Goal: Task Accomplishment & Management: Complete application form

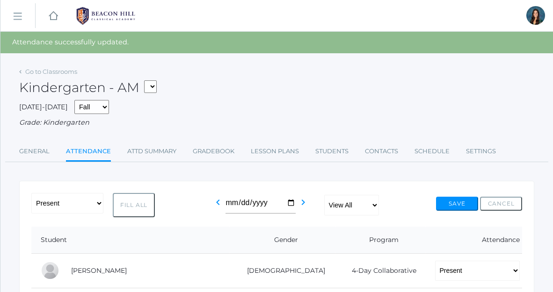
click at [152, 87] on select "*KIND - Kindergarten AM *KIND - Kindergarten PM" at bounding box center [150, 86] width 13 height 13
select select "2131"
click at [147, 80] on select "*KIND - Kindergarten AM *KIND - Kindergarten PM" at bounding box center [150, 86] width 13 height 13
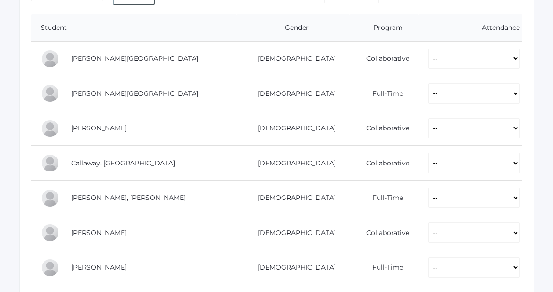
scroll to position [192, 0]
click at [428, 60] on select "-- Present Present-At-Home Tardy Excused Tardy Unexcused Absent Excused Absent …" at bounding box center [474, 58] width 92 height 21
select select "P"
click at [428, 48] on select "-- Present Present-At-Home Tardy Excused Tardy Unexcused Absent Excused Absent …" at bounding box center [474, 58] width 92 height 21
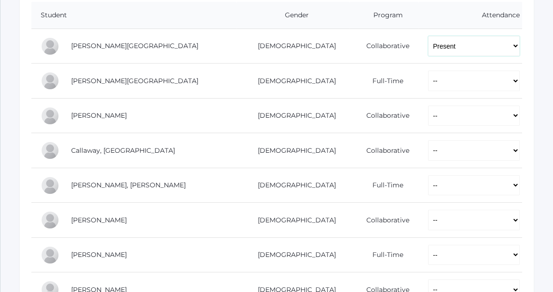
scroll to position [206, 0]
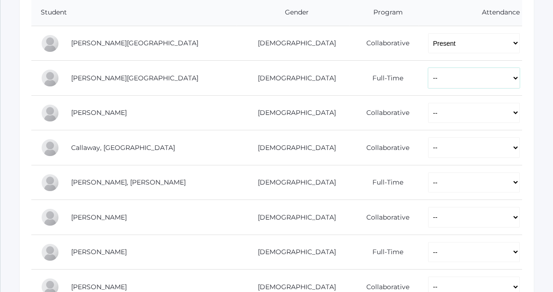
click at [428, 78] on select "-- Present Present-At-Home Tardy Excused Tardy Unexcused Absent Excused Absent …" at bounding box center [474, 78] width 92 height 21
select select "P"
click at [428, 68] on select "-- Present Present-At-Home Tardy Excused Tardy Unexcused Absent Excused Absent …" at bounding box center [474, 78] width 92 height 21
click at [428, 110] on select "-- Present Present-At-Home Tardy Excused Tardy Unexcused Absent Excused Absent …" at bounding box center [474, 113] width 92 height 21
select select "P"
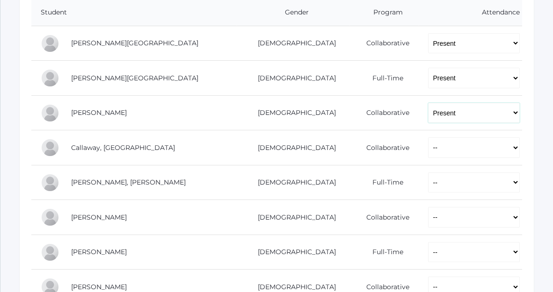
click at [428, 103] on select "-- Present Present-At-Home Tardy Excused Tardy Unexcused Absent Excused Absent …" at bounding box center [474, 113] width 92 height 21
click at [428, 154] on select "-- Present Present-At-Home Tardy Excused Tardy Unexcused Absent Excused Absent …" at bounding box center [474, 148] width 92 height 21
select select "P"
click at [428, 138] on select "-- Present Present-At-Home Tardy Excused Tardy Unexcused Absent Excused Absent …" at bounding box center [474, 148] width 92 height 21
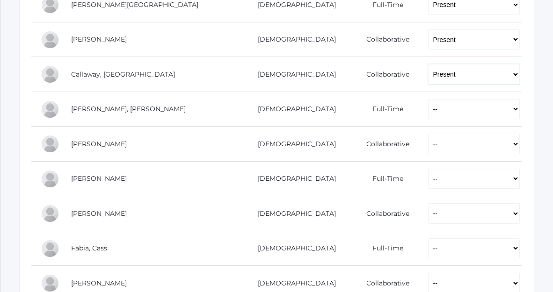
scroll to position [281, 0]
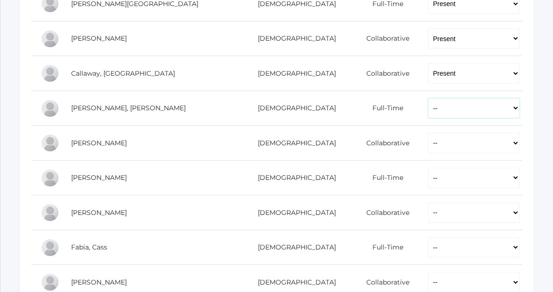
click at [428, 108] on select "-- Present Present-At-Home Tardy Excused Tardy Unexcused Absent Excused Absent …" at bounding box center [474, 108] width 92 height 21
select select "P"
click at [428, 98] on select "-- Present Present-At-Home Tardy Excused Tardy Unexcused Absent Excused Absent …" at bounding box center [474, 108] width 92 height 21
click at [436, 153] on select "-- Present Present-At-Home Tardy Excused Tardy Unexcused Absent Excused Absent …" at bounding box center [474, 143] width 92 height 21
select select "P"
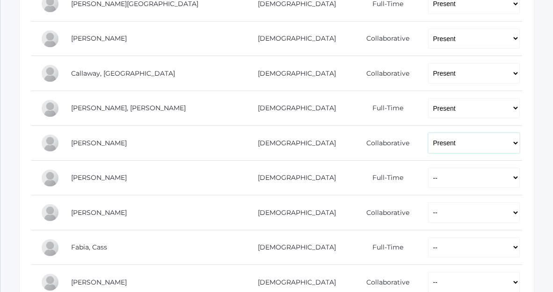
click at [428, 133] on select "-- Present Present-At-Home Tardy Excused Tardy Unexcused Absent Excused Absent …" at bounding box center [474, 143] width 92 height 21
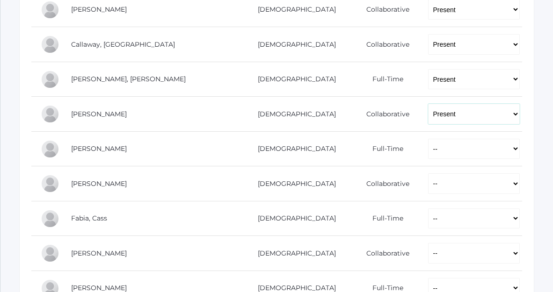
scroll to position [314, 0]
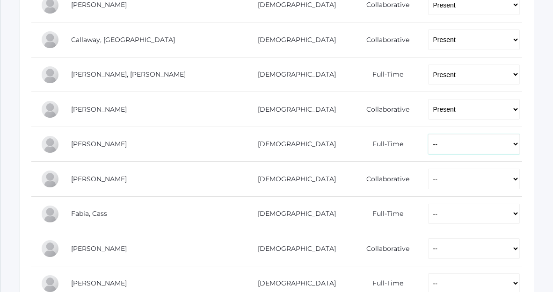
click at [428, 147] on select "-- Present Present-At-Home Tardy Excused Tardy Unexcused Absent Excused Absent …" at bounding box center [474, 144] width 92 height 21
select select "P"
click at [428, 134] on select "-- Present Present-At-Home Tardy Excused Tardy Unexcused Absent Excused Absent …" at bounding box center [474, 144] width 92 height 21
click at [428, 178] on select "-- Present Present-At-Home Tardy Excused Tardy Unexcused Absent Excused Absent …" at bounding box center [474, 179] width 92 height 21
select select "P"
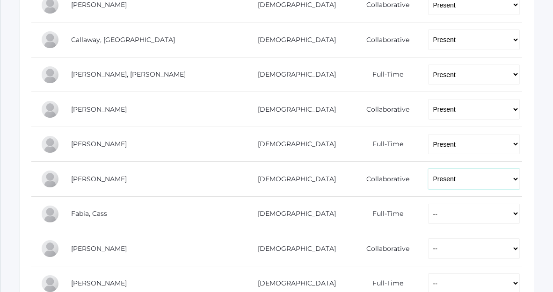
click at [428, 169] on select "-- Present Present-At-Home Tardy Excused Tardy Unexcused Absent Excused Absent …" at bounding box center [474, 179] width 92 height 21
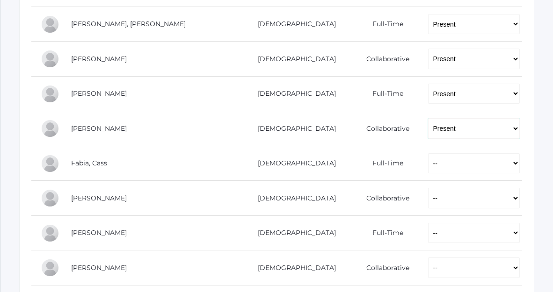
scroll to position [367, 0]
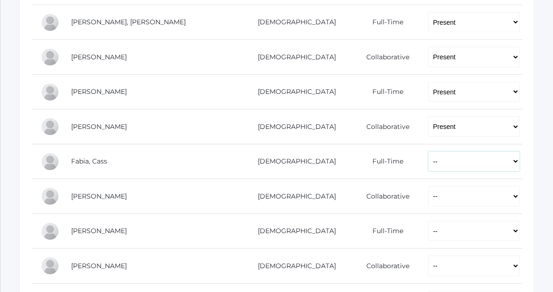
click at [428, 159] on select "-- Present Present-At-Home Tardy Excused Tardy Unexcused Absent Excused Absent …" at bounding box center [474, 162] width 92 height 21
select select "P"
click at [428, 152] on select "-- Present Present-At-Home Tardy Excused Tardy Unexcused Absent Excused Absent …" at bounding box center [474, 162] width 92 height 21
click at [428, 203] on select "-- Present Present-At-Home Tardy Excused Tardy Unexcused Absent Excused Absent …" at bounding box center [474, 196] width 92 height 21
select select "AU"
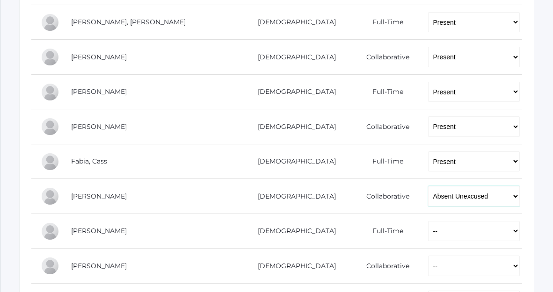
click at [428, 186] on select "-- Present Present-At-Home Tardy Excused Tardy Unexcused Absent Excused Absent …" at bounding box center [474, 196] width 92 height 21
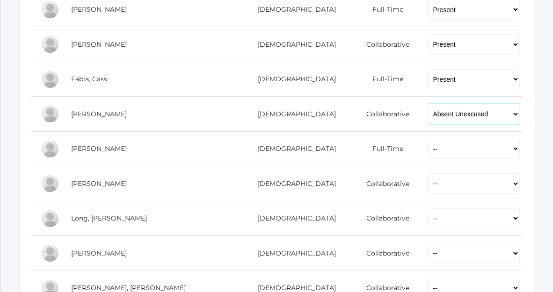
scroll to position [450, 0]
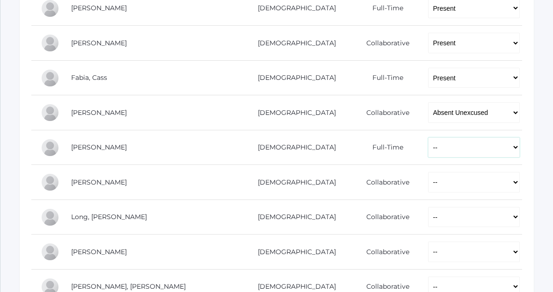
click at [429, 146] on select "-- Present Present-At-Home Tardy Excused Tardy Unexcused Absent Excused Absent …" at bounding box center [474, 148] width 92 height 21
select select "P"
click at [428, 138] on select "-- Present Present-At-Home Tardy Excused Tardy Unexcused Absent Excused Absent …" at bounding box center [474, 148] width 92 height 21
click at [428, 181] on select "-- Present Present-At-Home Tardy Excused Tardy Unexcused Absent Excused Absent …" at bounding box center [474, 182] width 92 height 21
select select "P"
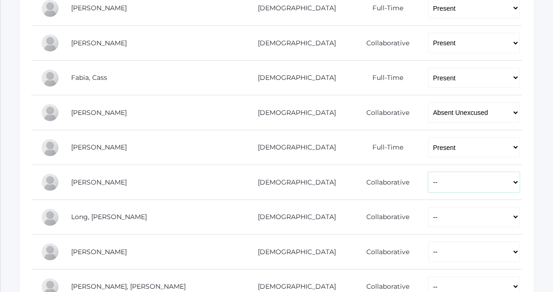
click at [428, 172] on select "-- Present Present-At-Home Tardy Excused Tardy Unexcused Absent Excused Absent …" at bounding box center [474, 182] width 92 height 21
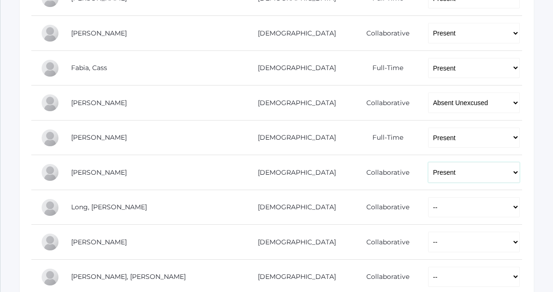
scroll to position [462, 0]
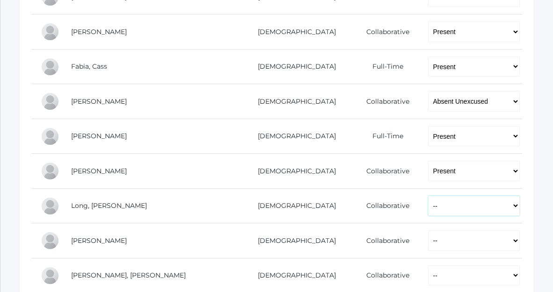
click at [428, 204] on select "-- Present Present-At-Home Tardy Excused Tardy Unexcused Absent Excused Absent …" at bounding box center [474, 206] width 92 height 21
select select "P"
click at [428, 196] on select "-- Present Present-At-Home Tardy Excused Tardy Unexcused Absent Excused Absent …" at bounding box center [474, 206] width 92 height 21
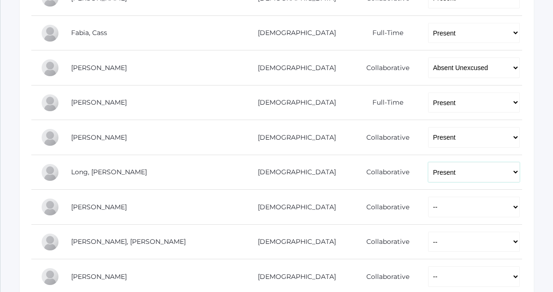
scroll to position [497, 0]
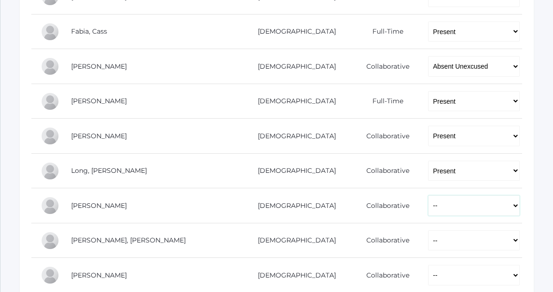
click at [428, 211] on select "-- Present Present-At-Home Tardy Excused Tardy Unexcused Absent Excused Absent …" at bounding box center [474, 206] width 92 height 21
select select "P"
click at [428, 196] on select "-- Present Present-At-Home Tardy Excused Tardy Unexcused Absent Excused Absent …" at bounding box center [474, 206] width 92 height 21
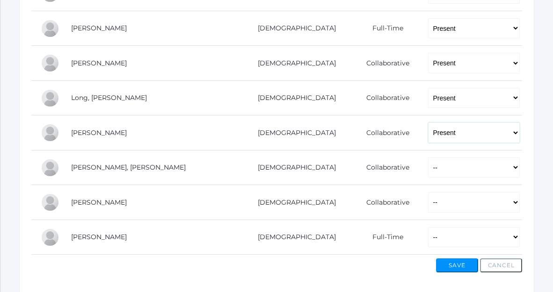
scroll to position [574, 0]
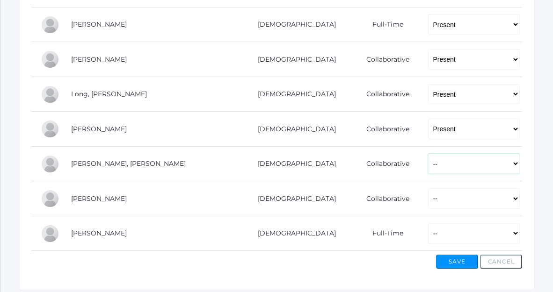
click at [434, 163] on select "-- Present Present-At-Home Tardy Excused Tardy Unexcused Absent Excused Absent …" at bounding box center [474, 164] width 92 height 21
select select "P"
click at [428, 154] on select "-- Present Present-At-Home Tardy Excused Tardy Unexcused Absent Excused Absent …" at bounding box center [474, 164] width 92 height 21
click at [436, 199] on select "-- Present Present-At-Home Tardy Excused Tardy Unexcused Absent Excused Absent …" at bounding box center [474, 199] width 92 height 21
select select "P"
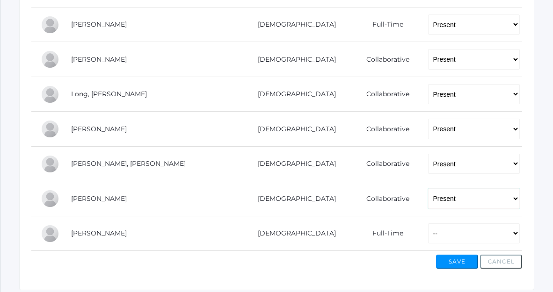
click at [428, 189] on select "-- Present Present-At-Home Tardy Excused Tardy Unexcused Absent Excused Absent …" at bounding box center [474, 199] width 92 height 21
click at [436, 235] on select "-- Present Present-At-Home Tardy Excused Tardy Unexcused Absent Excused Absent …" at bounding box center [474, 234] width 92 height 21
select select "P"
click at [428, 224] on select "-- Present Present-At-Home Tardy Excused Tardy Unexcused Absent Excused Absent …" at bounding box center [474, 234] width 92 height 21
click at [460, 262] on button "Save" at bounding box center [457, 262] width 42 height 14
